Goal: Task Accomplishment & Management: Manage account settings

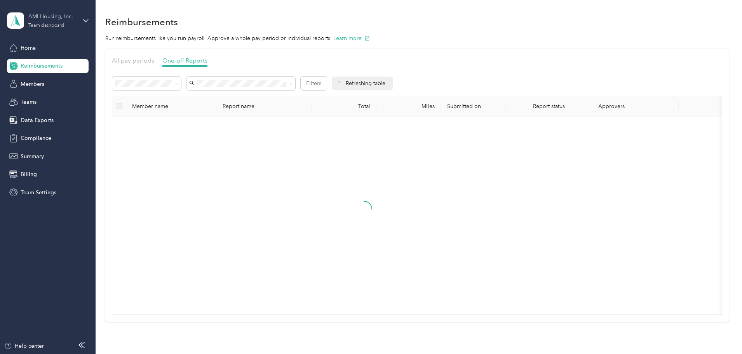
click at [55, 24] on div "Team dashboard" at bounding box center [46, 25] width 36 height 5
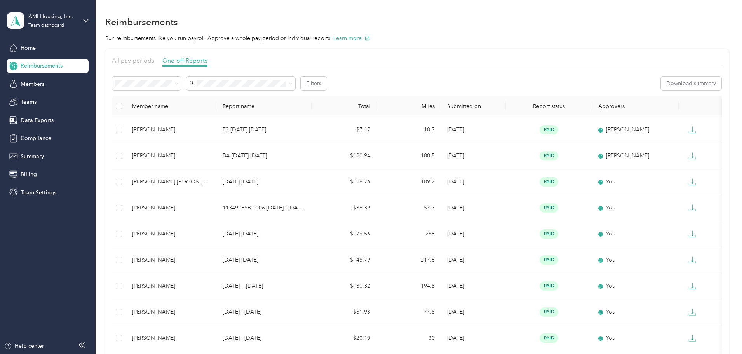
click at [31, 98] on div "Log out" at bounding box center [29, 99] width 30 height 8
